Goal: Task Accomplishment & Management: Manage account settings

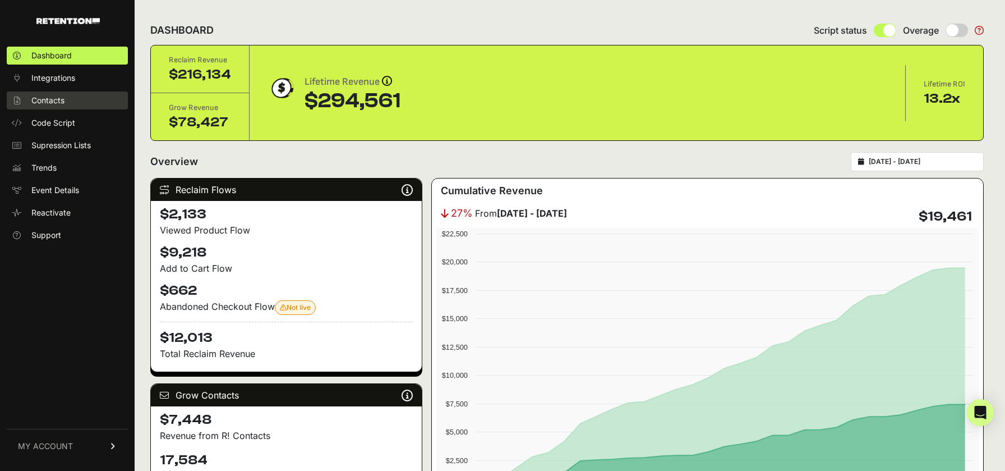
click at [48, 99] on span "Contacts" at bounding box center [47, 100] width 33 height 11
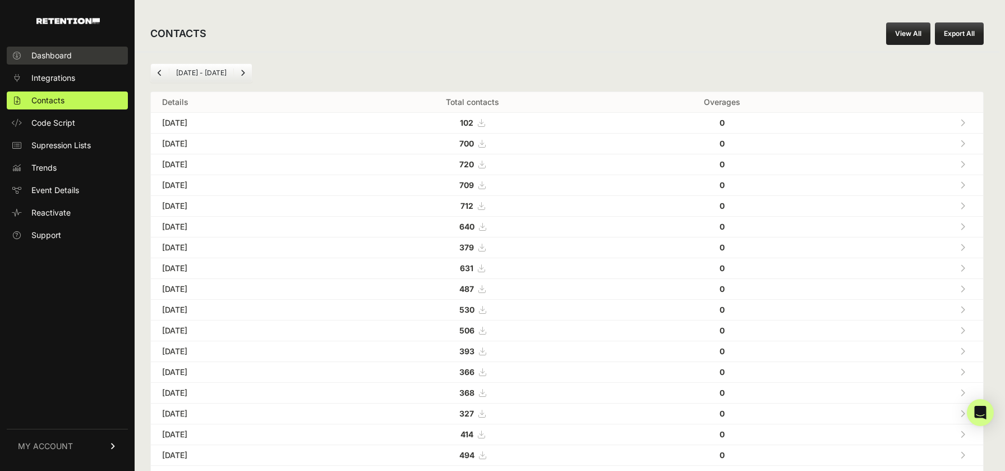
scroll to position [2, 0]
click at [56, 57] on span "Dashboard" at bounding box center [51, 55] width 40 height 11
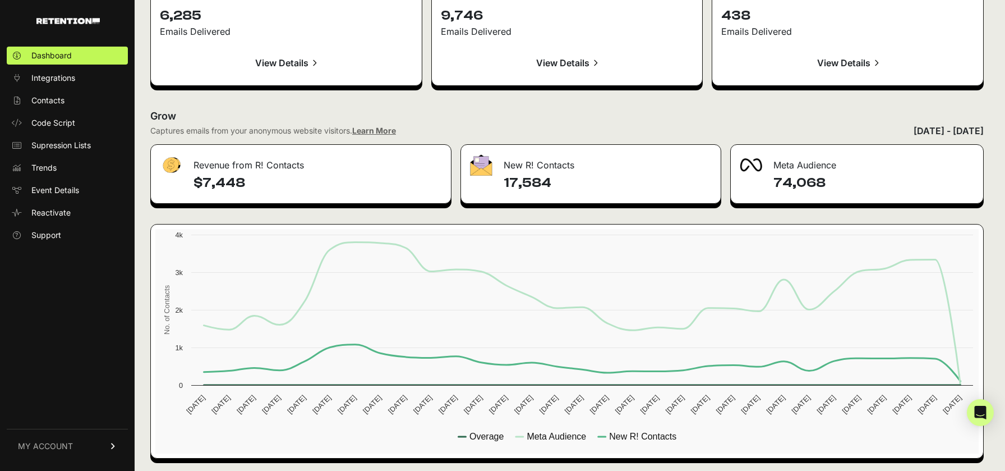
scroll to position [1278, 0]
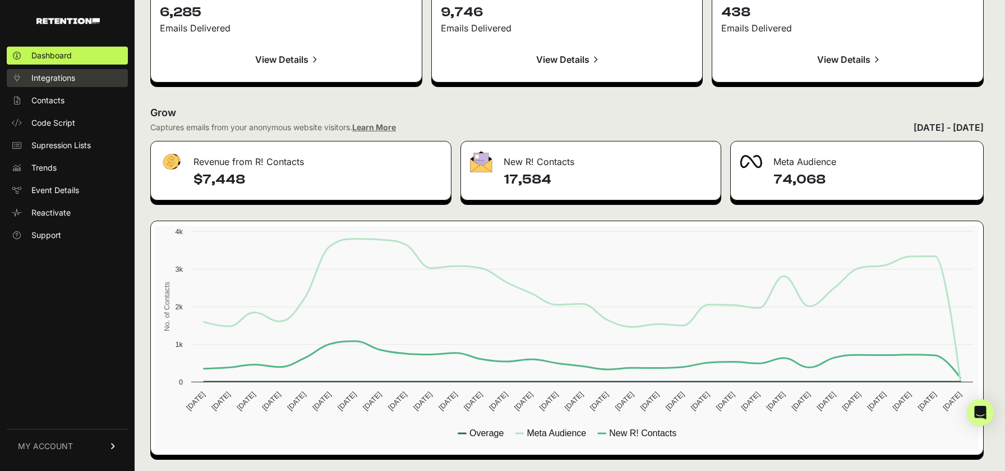
click at [49, 79] on span "Integrations" at bounding box center [53, 77] width 44 height 11
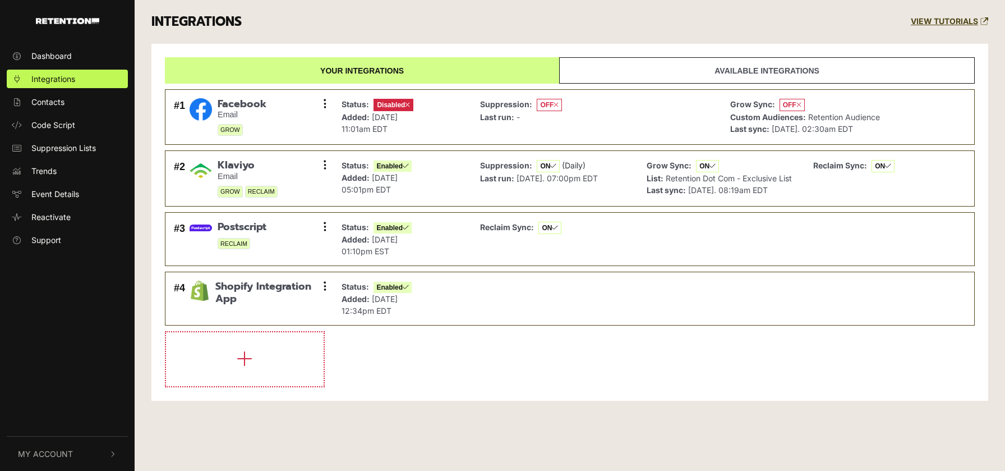
click at [49, 79] on span "Integrations" at bounding box center [53, 79] width 44 height 12
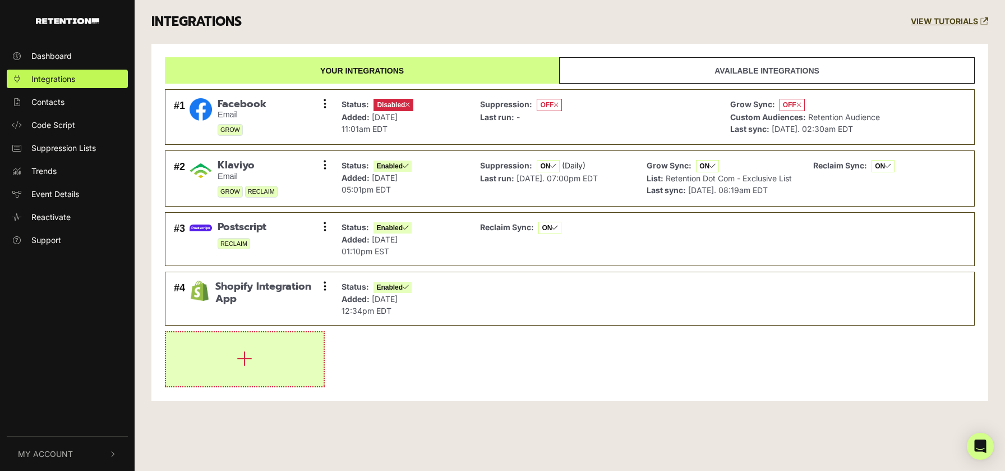
click at [292, 343] on button "button" at bounding box center [245, 359] width 158 height 54
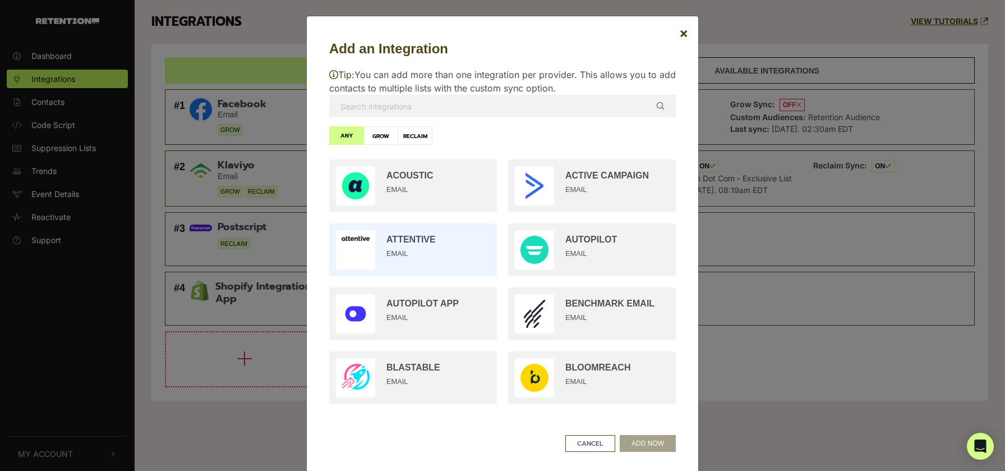
click at [433, 257] on input "radio" at bounding box center [413, 250] width 179 height 64
radio input "true"
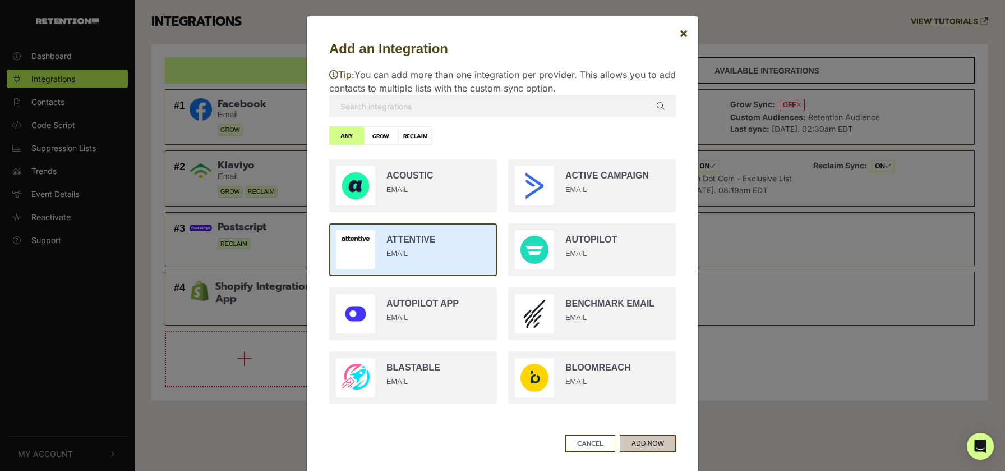
click at [645, 445] on button "ADD NOW" at bounding box center [648, 443] width 56 height 17
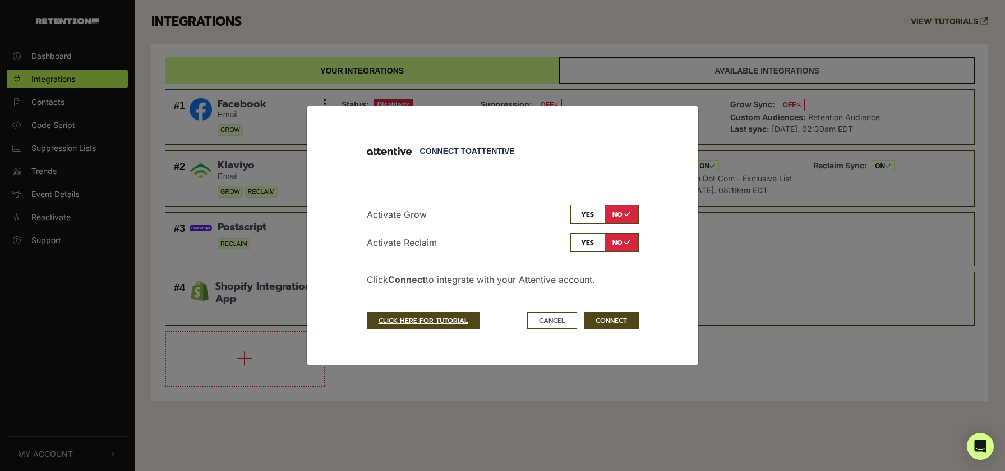
click at [594, 211] on input "checkbox" at bounding box center [605, 214] width 68 height 19
checkbox input "true"
click at [586, 237] on input "checkbox" at bounding box center [605, 242] width 68 height 19
checkbox input "true"
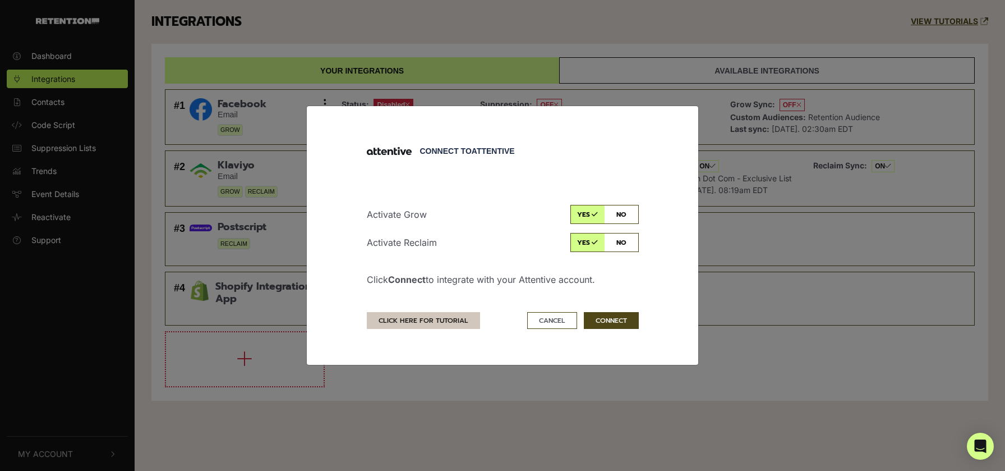
click at [429, 321] on link "CLICK HERE FOR TUTORIAL" at bounding box center [423, 320] width 113 height 17
click at [610, 322] on button "CONNECT" at bounding box center [611, 320] width 55 height 17
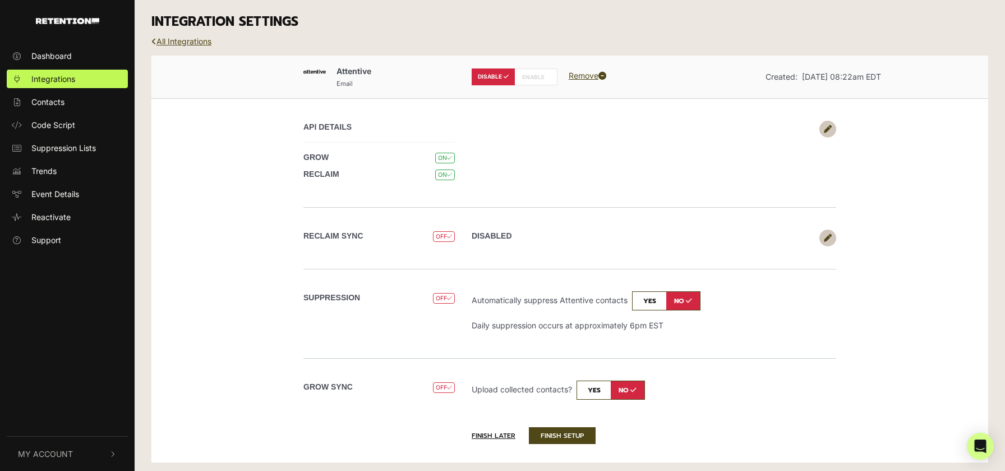
scroll to position [3, 0]
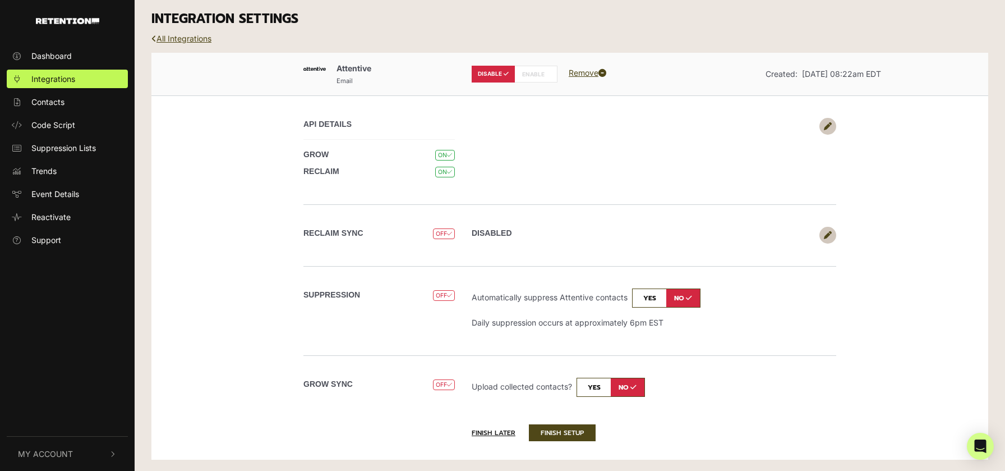
click at [648, 295] on input "checkbox" at bounding box center [666, 297] width 68 height 19
checkbox input "true"
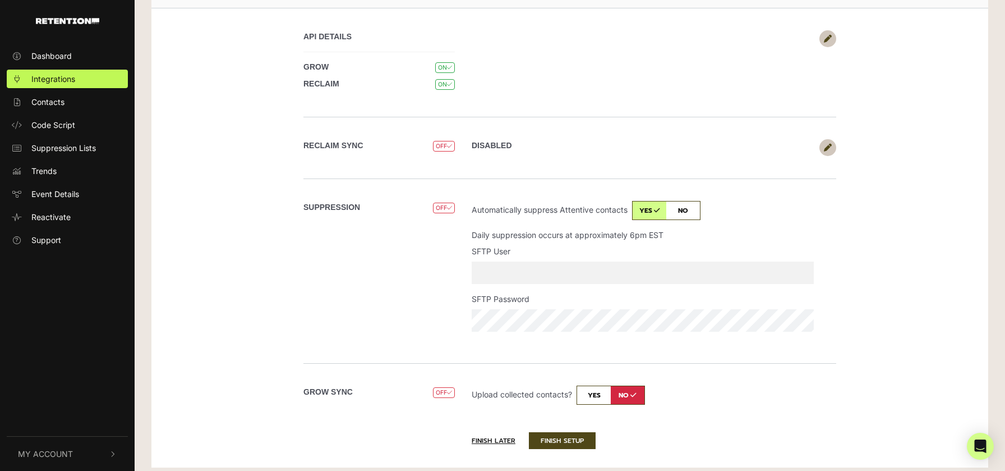
scroll to position [98, 0]
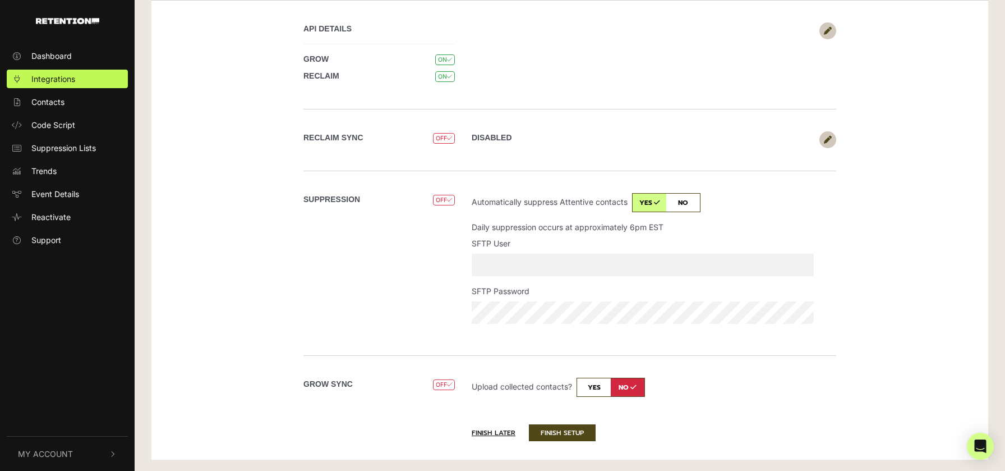
click at [446, 141] on span "OFF" at bounding box center [444, 138] width 22 height 11
drag, startPoint x: 462, startPoint y: 135, endPoint x: 564, endPoint y: 134, distance: 102.1
click at [463, 135] on div "Reclaim Sync OFF Disabled Sync events? yes no Attentive Journey Type Email SMS" at bounding box center [570, 140] width 640 height 62
click at [817, 140] on div "Disabled Sync events? yes no Attentive Journey Type Email SMS Attentive trigger…" at bounding box center [649, 139] width 373 height 17
click at [825, 138] on icon at bounding box center [828, 140] width 8 height 8
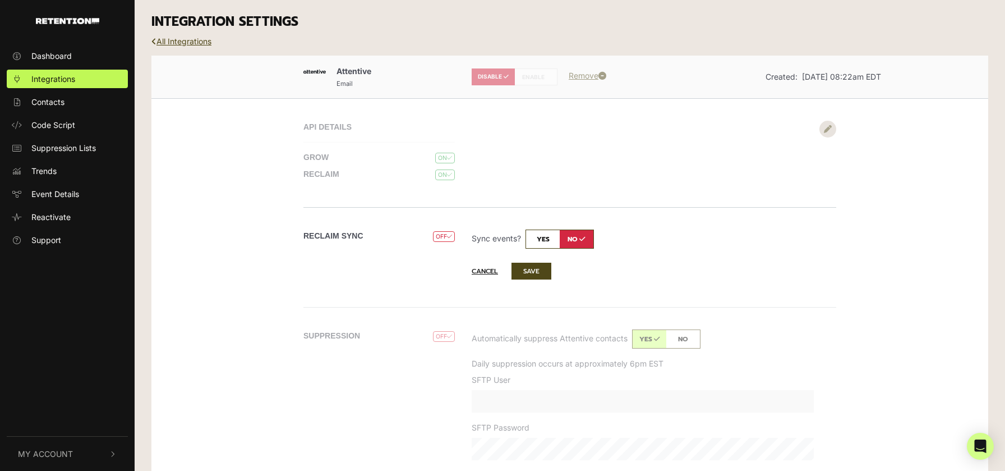
click at [542, 238] on input "checkbox" at bounding box center [560, 238] width 68 height 19
checkbox input "true"
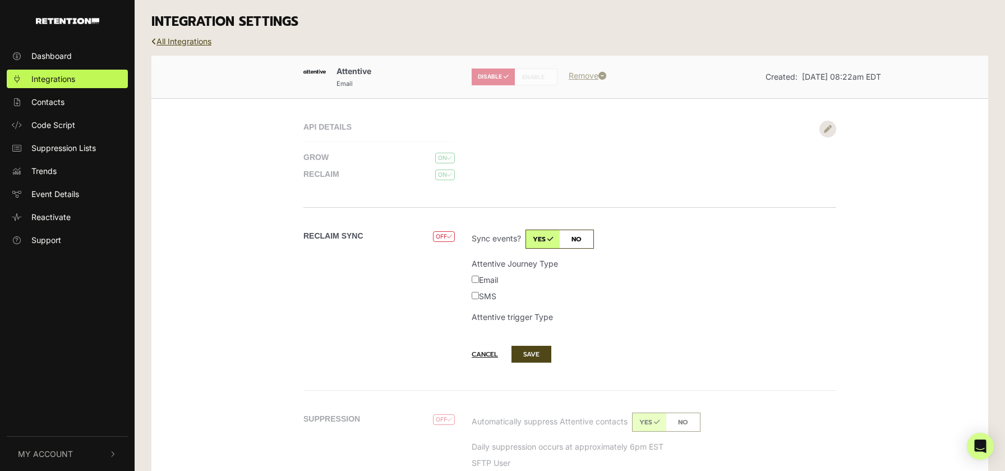
click at [473, 293] on input "SMS" at bounding box center [475, 295] width 7 height 7
checkbox input "true"
click at [533, 349] on button "SAVE" at bounding box center [532, 354] width 40 height 17
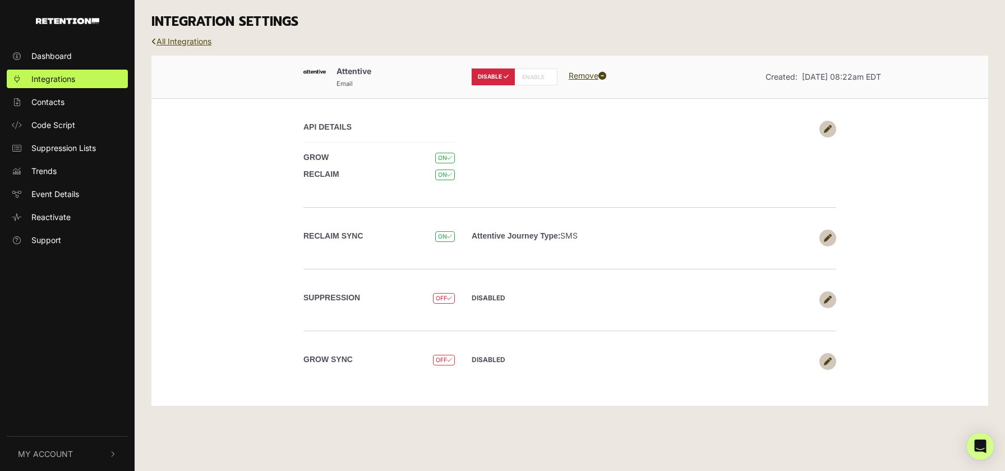
click at [188, 40] on link "All Integrations" at bounding box center [181, 41] width 60 height 10
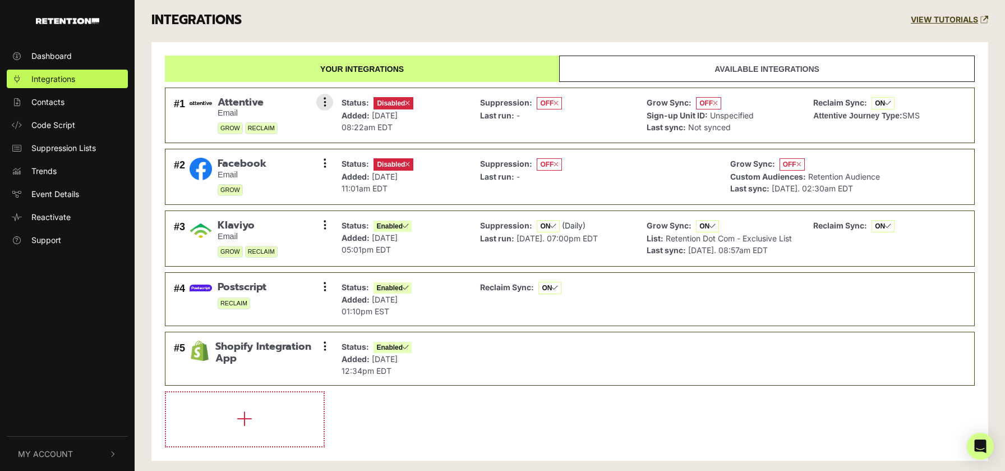
scroll to position [1, 0]
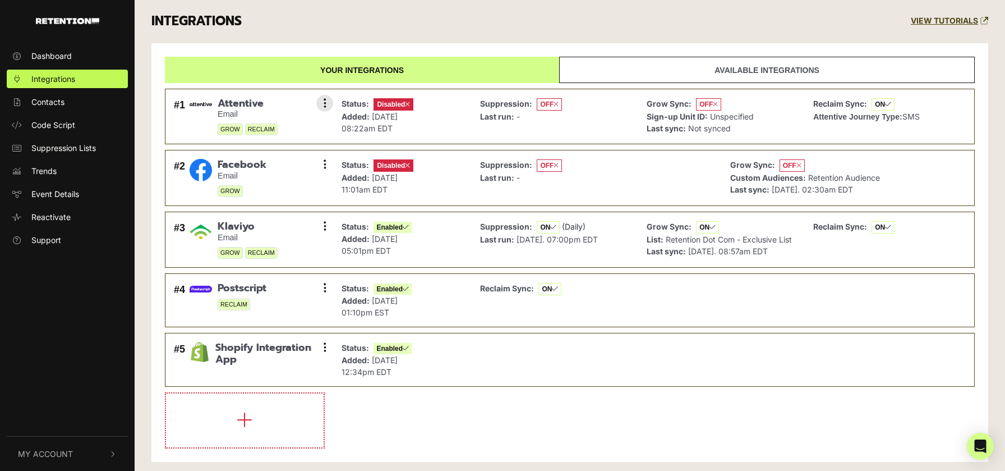
click at [272, 114] on small "Email" at bounding box center [248, 114] width 60 height 10
click at [321, 100] on button at bounding box center [324, 103] width 17 height 17
click at [430, 111] on div "Status: Disabled Added: Oct 8, 2025 08:22am EDT" at bounding box center [402, 117] width 133 height 44
click at [324, 102] on icon at bounding box center [325, 103] width 3 height 11
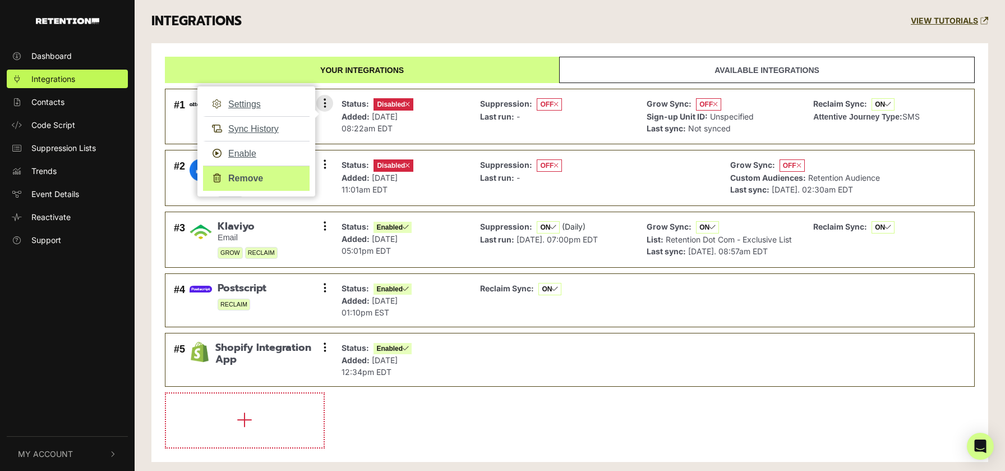
click at [242, 177] on link "Remove" at bounding box center [256, 177] width 107 height 25
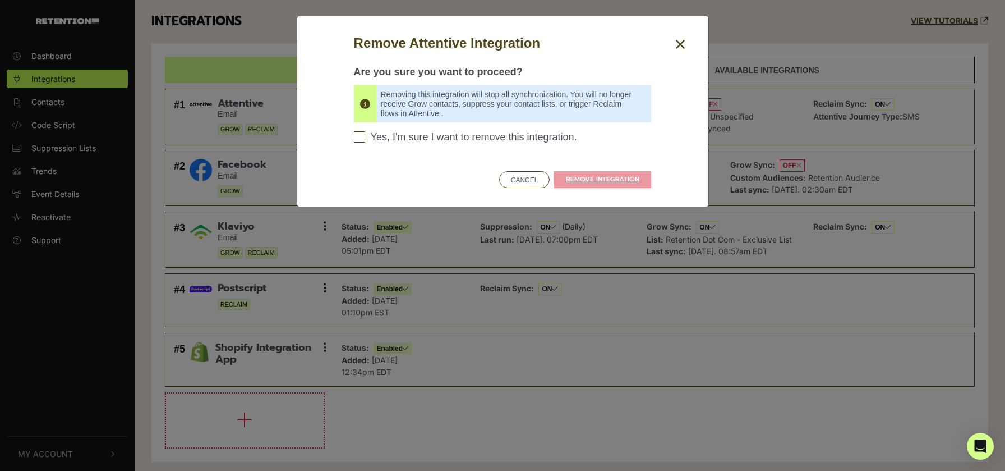
click at [357, 137] on input "Yes, I'm sure I want to remove this integration. Please confirm to continue" at bounding box center [359, 136] width 11 height 11
checkbox input "true"
click at [679, 38] on icon "Close" at bounding box center [680, 44] width 10 height 13
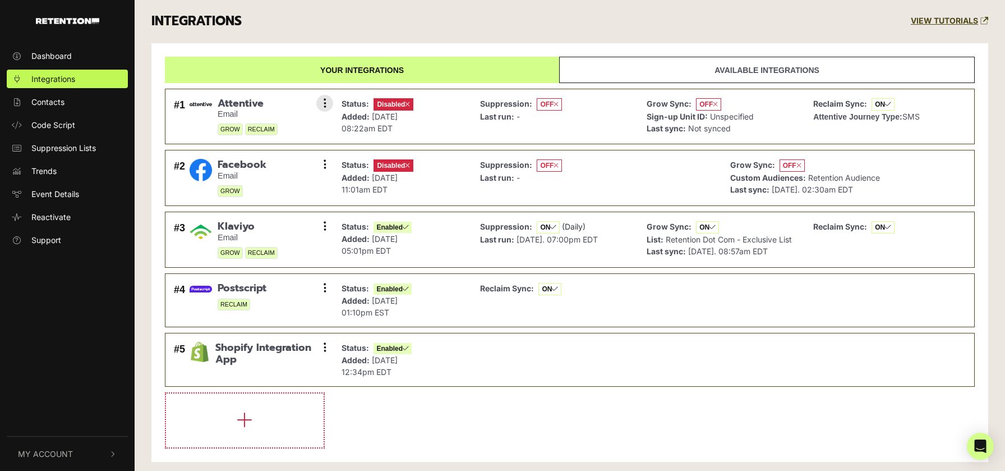
click at [327, 121] on div "#1 Attentive Email GROW RECLAIM Settings Sync History Enable Remove" at bounding box center [250, 117] width 159 height 44
drag, startPoint x: 227, startPoint y: 108, endPoint x: 275, endPoint y: 107, distance: 48.3
click at [227, 108] on span "Attentive" at bounding box center [248, 104] width 60 height 12
click at [325, 105] on icon at bounding box center [325, 103] width 3 height 11
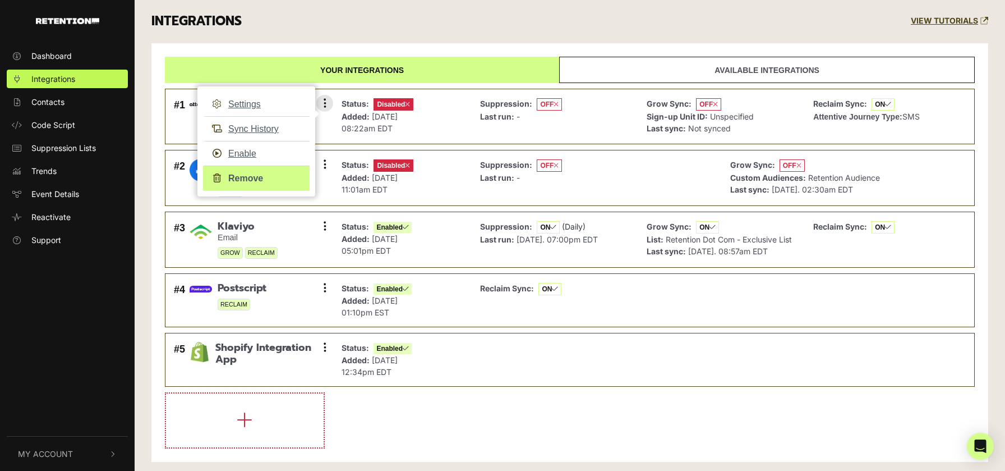
click at [242, 176] on link "Remove" at bounding box center [256, 177] width 107 height 25
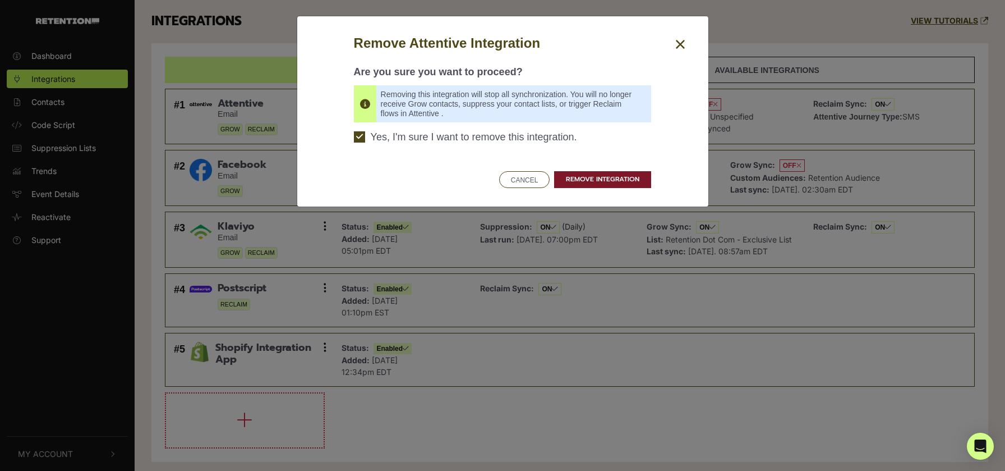
click at [577, 183] on link "REMOVE INTEGRATION" at bounding box center [602, 179] width 97 height 17
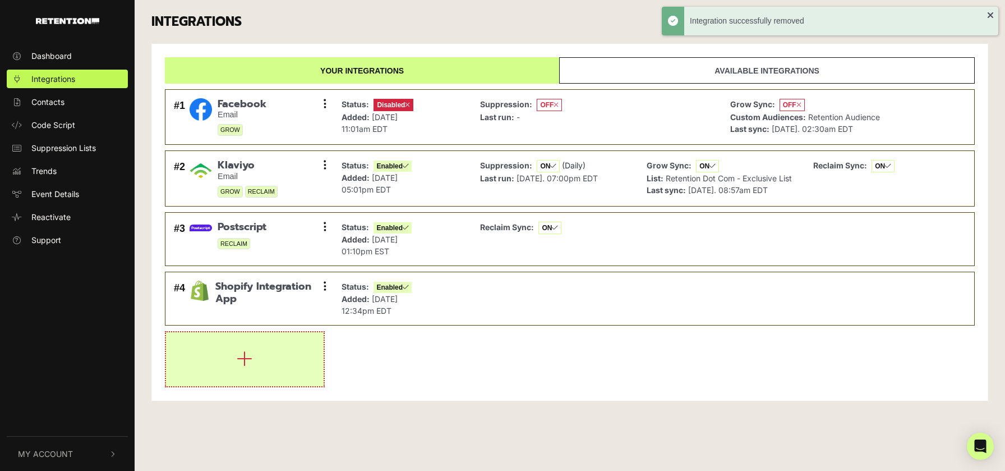
click at [289, 344] on button "button" at bounding box center [245, 359] width 158 height 54
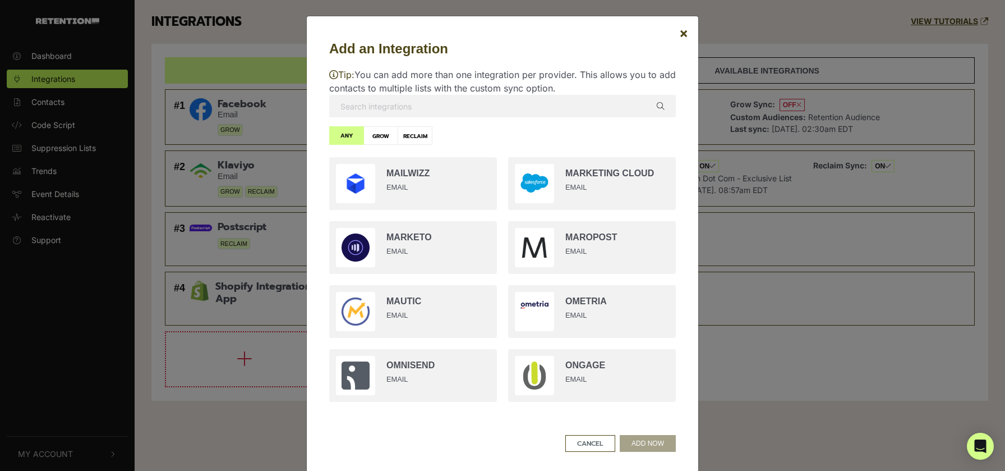
scroll to position [1217, 0]
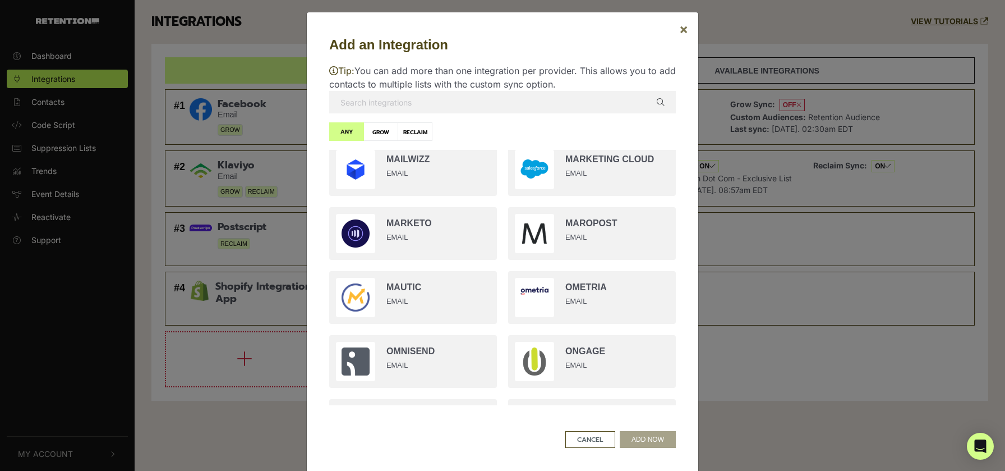
click at [686, 36] on span "×" at bounding box center [683, 29] width 9 height 16
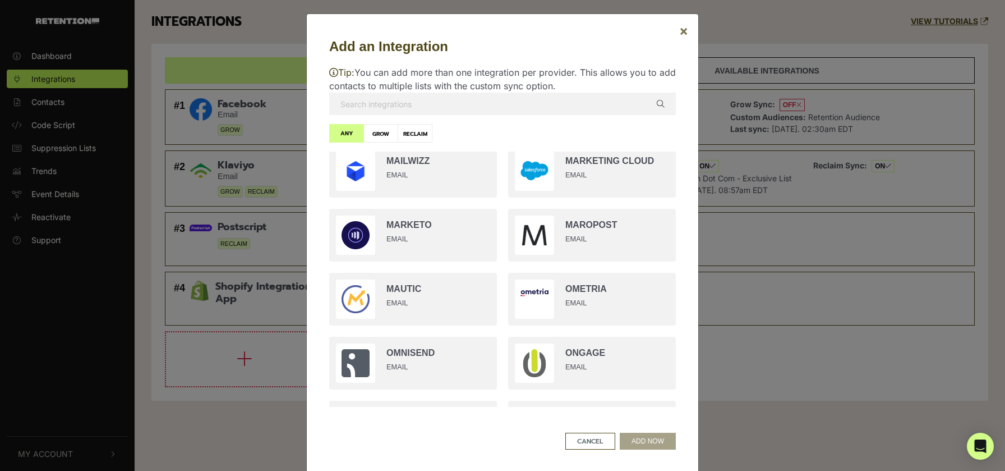
scroll to position [0, 0]
